Goal: Feedback & Contribution: Leave review/rating

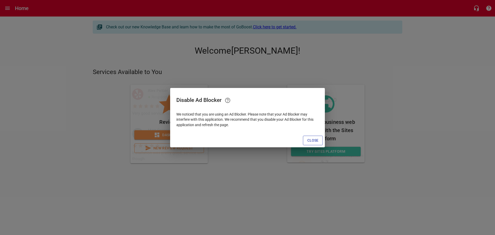
click at [314, 142] on span "Close" at bounding box center [312, 140] width 11 height 6
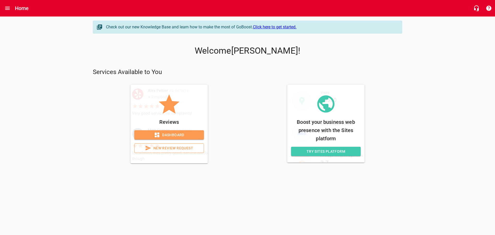
click at [170, 150] on span "New Review Request" at bounding box center [169, 148] width 61 height 6
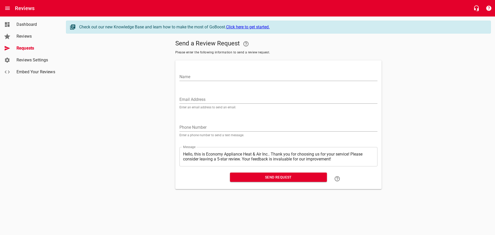
click at [212, 76] on input "Name" at bounding box center [278, 77] width 198 height 8
type input "[PERSON_NAME]"
click at [235, 97] on input "Email Address" at bounding box center [278, 99] width 198 height 8
paste input "[EMAIL_ADDRESS][PERSON_NAME][DOMAIN_NAME]"
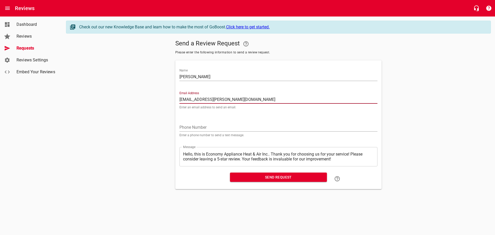
type input "[EMAIL_ADDRESS][PERSON_NAME][DOMAIN_NAME]"
click at [239, 179] on span "Send Request" at bounding box center [278, 177] width 89 height 6
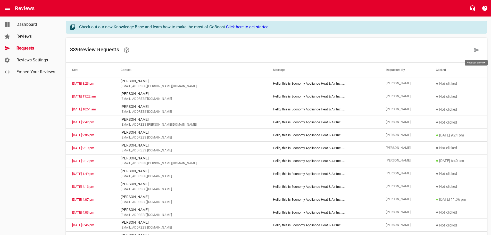
click at [479, 50] on icon at bounding box center [477, 50] width 6 height 6
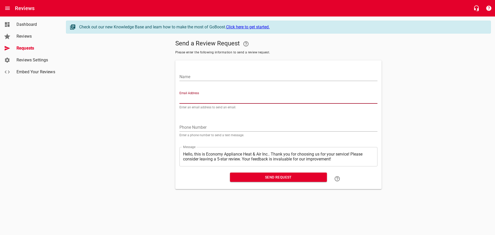
click at [199, 100] on input "Email Address" at bounding box center [278, 99] width 198 height 8
paste input "[EMAIL_ADDRESS][DOMAIN_NAME]"
type input "[EMAIL_ADDRESS][DOMAIN_NAME]"
click at [200, 74] on input "Name" at bounding box center [278, 77] width 198 height 8
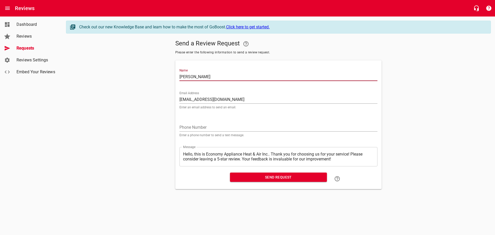
drag, startPoint x: 198, startPoint y: 77, endPoint x: 205, endPoint y: 74, distance: 7.8
click at [198, 77] on input "[PERSON_NAME]" at bounding box center [278, 77] width 198 height 8
click at [190, 76] on input "[PERSON_NAME]" at bounding box center [278, 77] width 198 height 8
type input "[PERSON_NAME]"
click at [256, 179] on span "Send Request" at bounding box center [278, 177] width 89 height 6
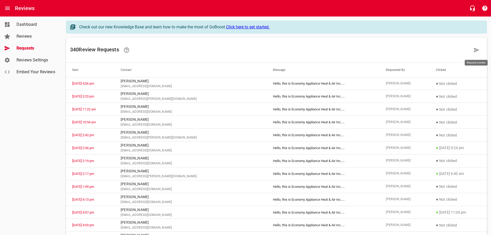
drag, startPoint x: 478, startPoint y: 48, endPoint x: 9, endPoint y: 89, distance: 470.1
click at [478, 48] on icon at bounding box center [477, 50] width 6 height 6
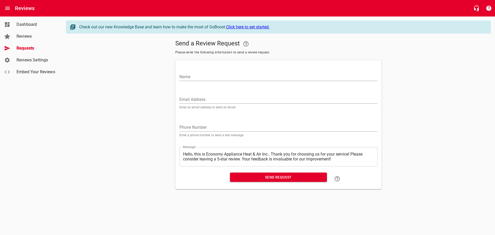
click at [205, 75] on input "Name" at bounding box center [278, 77] width 198 height 8
paste input "[PERSON_NAME]"
type input "[PERSON_NAME]"
click at [193, 99] on input "Email Address" at bounding box center [278, 99] width 198 height 8
paste input "[EMAIL_ADDRESS][DOMAIN_NAME]"
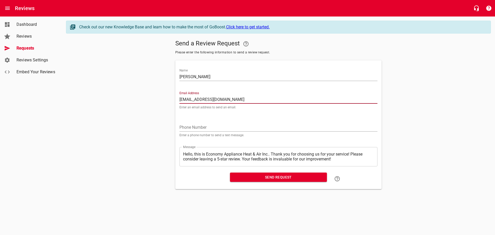
type input "[EMAIL_ADDRESS][DOMAIN_NAME]"
click at [246, 177] on span "Send Request" at bounding box center [278, 177] width 89 height 6
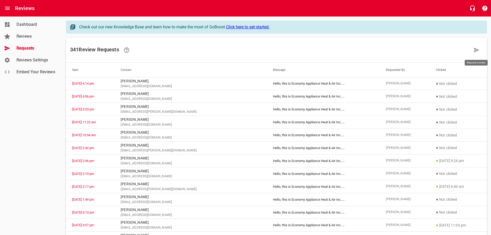
drag, startPoint x: 475, startPoint y: 50, endPoint x: 414, endPoint y: 20, distance: 67.8
click at [475, 50] on icon at bounding box center [477, 50] width 6 height 6
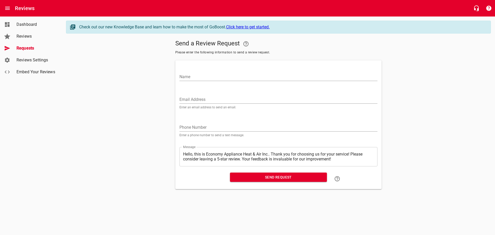
click at [186, 77] on input "Name" at bounding box center [278, 77] width 198 height 8
paste input "[PERSON_NAME]"
type input "[PERSON_NAME]"
click at [211, 97] on input "Email Address" at bounding box center [278, 99] width 198 height 8
paste input "[EMAIL_ADDRESS][DOMAIN_NAME]"
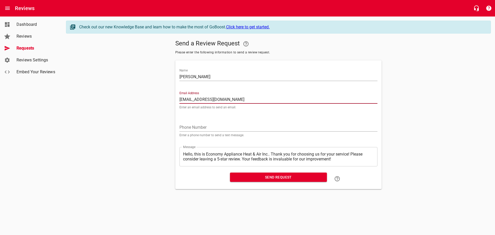
type input "[EMAIL_ADDRESS][DOMAIN_NAME]"
click at [243, 176] on span "Send Request" at bounding box center [278, 177] width 89 height 6
